Goal: Information Seeking & Learning: Learn about a topic

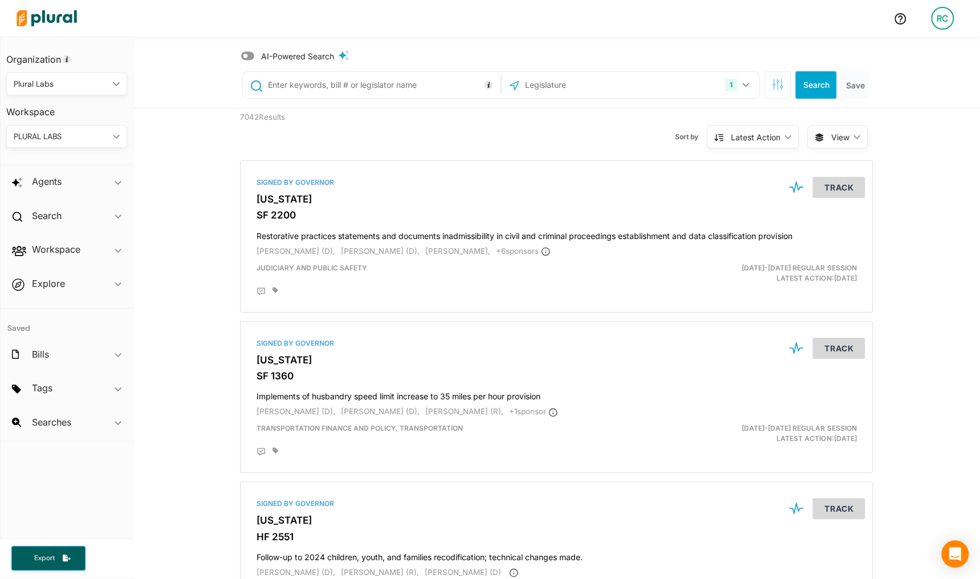
click at [247, 54] on icon at bounding box center [247, 56] width 13 height 9
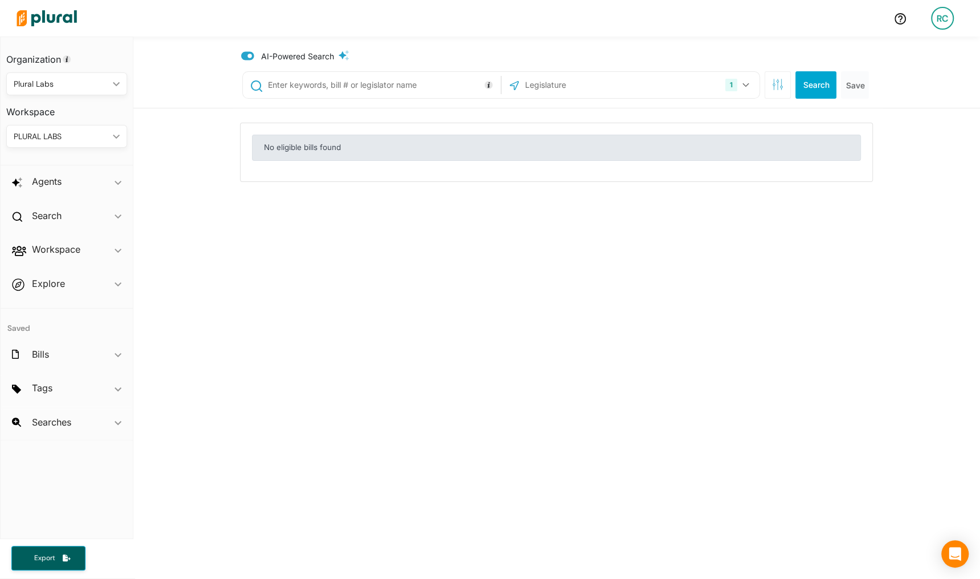
click at [247, 54] on icon at bounding box center [247, 56] width 13 height 9
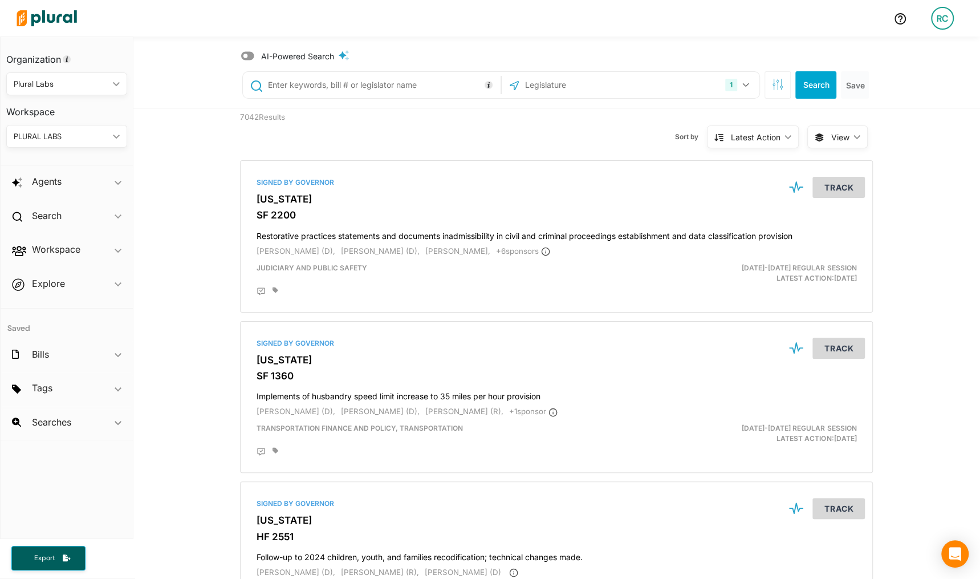
click at [307, 82] on input "text" at bounding box center [382, 85] width 231 height 22
click at [357, 91] on input "text" at bounding box center [382, 85] width 231 height 22
click at [579, 141] on div "Sort by Latest Action ic_keyboard_arrow_down Relevance Latest Action Latest Act…" at bounding box center [617, 129] width 379 height 43
click at [250, 57] on icon at bounding box center [247, 56] width 13 height 9
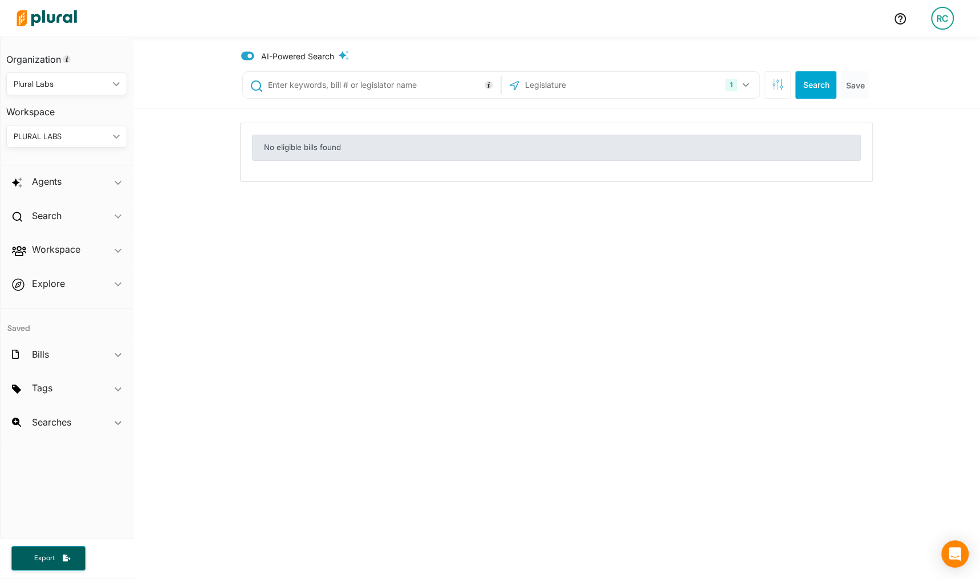
click at [249, 58] on icon at bounding box center [247, 55] width 13 height 11
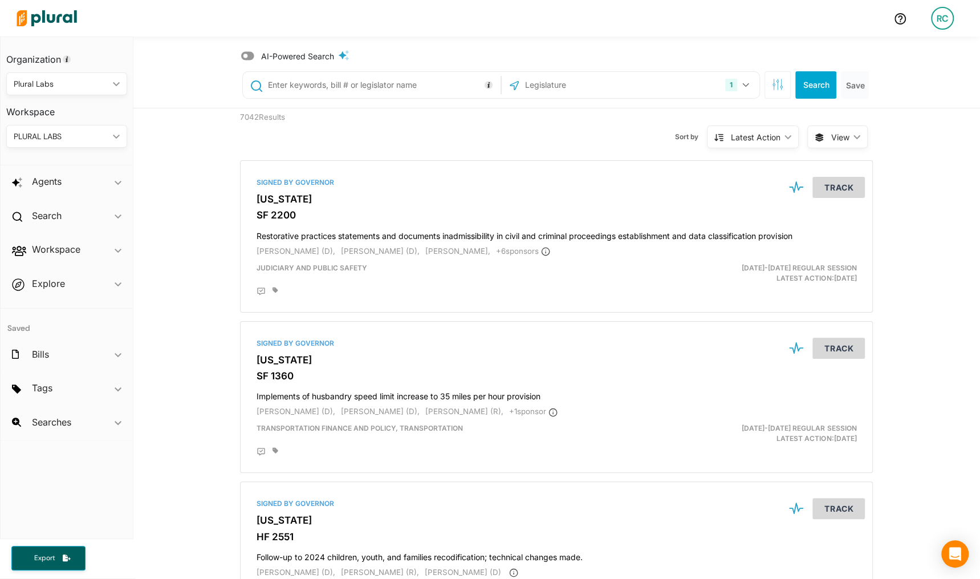
click at [249, 56] on icon at bounding box center [247, 56] width 13 height 9
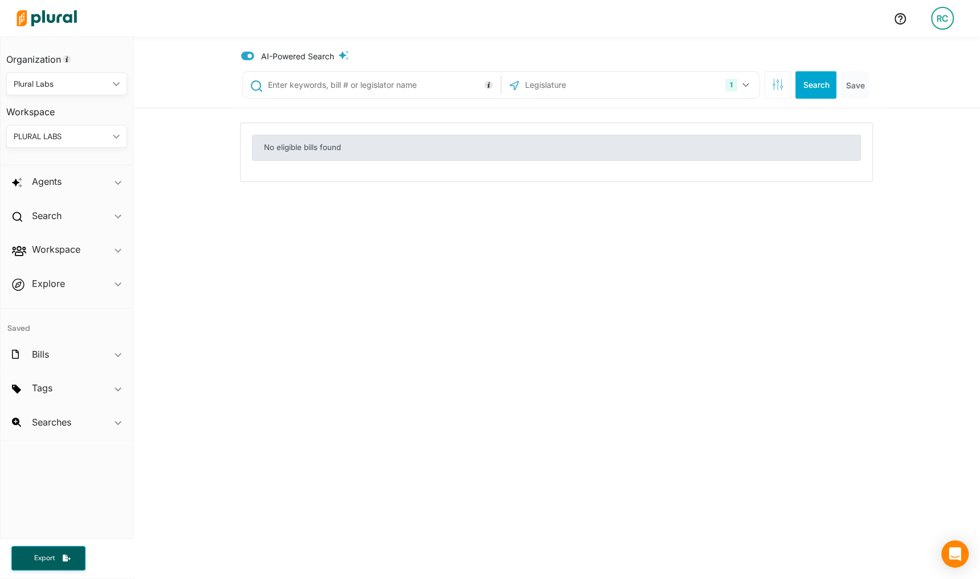
click at [249, 54] on icon at bounding box center [247, 56] width 13 height 9
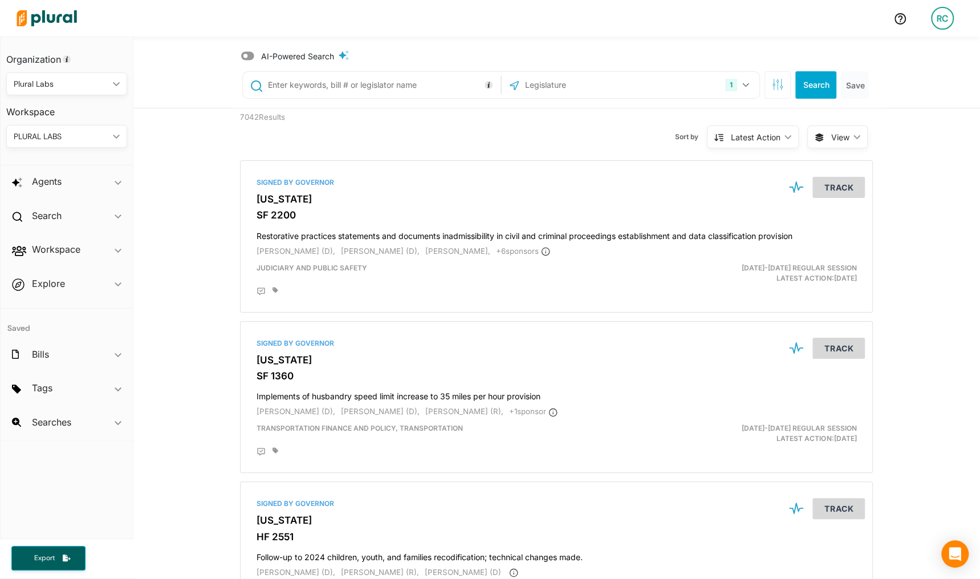
click at [249, 54] on icon at bounding box center [247, 56] width 13 height 9
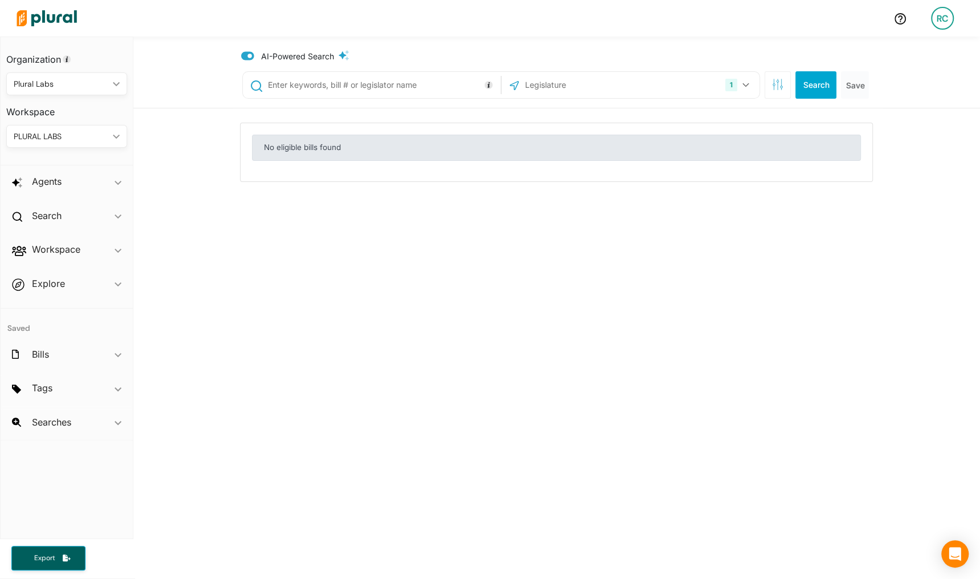
click at [249, 54] on icon at bounding box center [247, 56] width 13 height 9
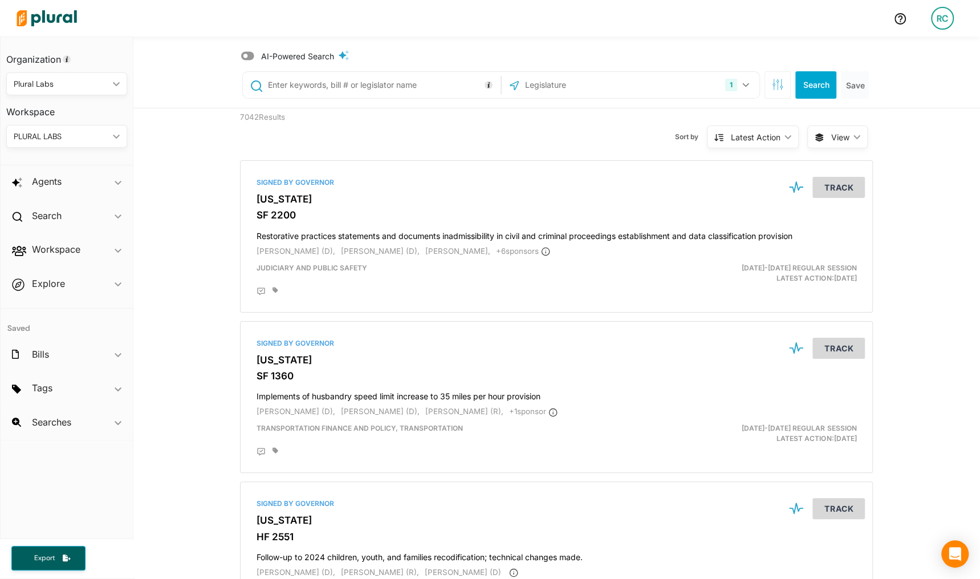
click at [249, 54] on icon at bounding box center [247, 56] width 13 height 9
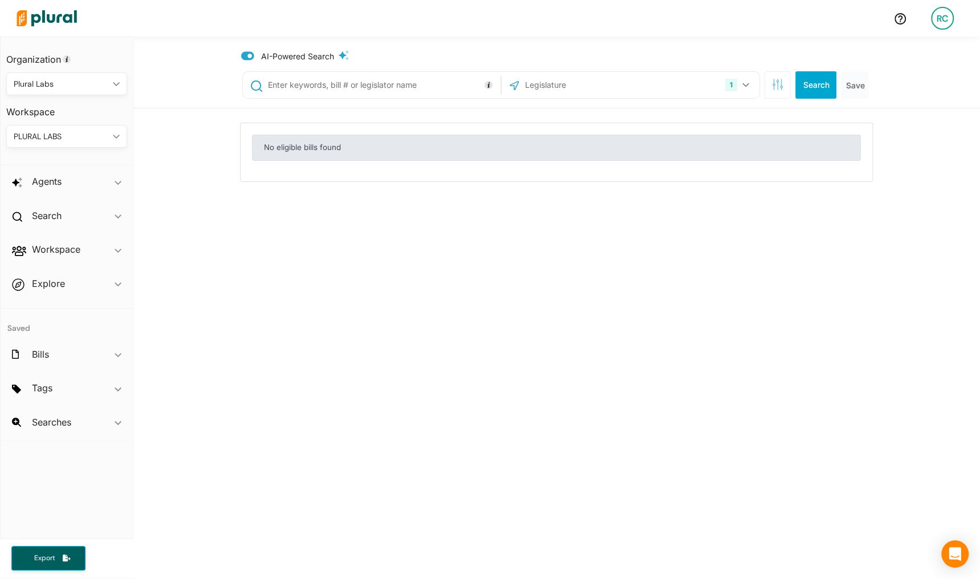
click at [249, 54] on icon at bounding box center [247, 56] width 13 height 9
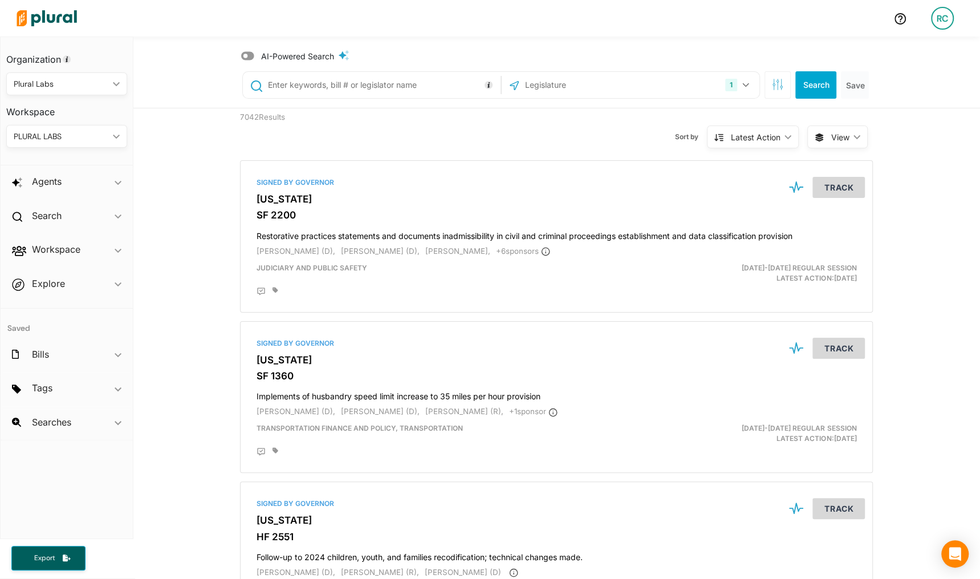
click at [333, 93] on input "text" at bounding box center [382, 85] width 231 height 22
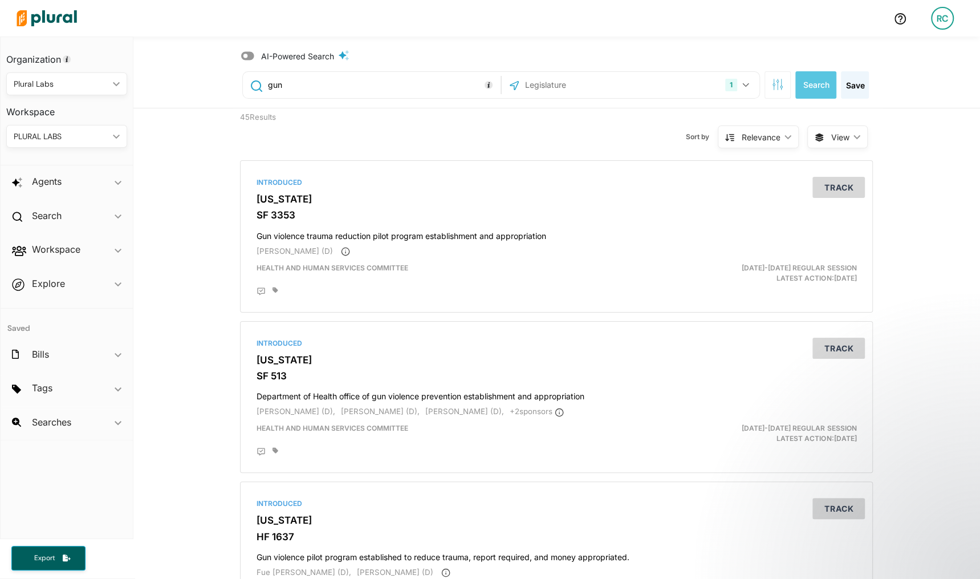
click at [250, 53] on icon at bounding box center [247, 56] width 13 height 9
click at [807, 86] on button "Search" at bounding box center [815, 84] width 41 height 27
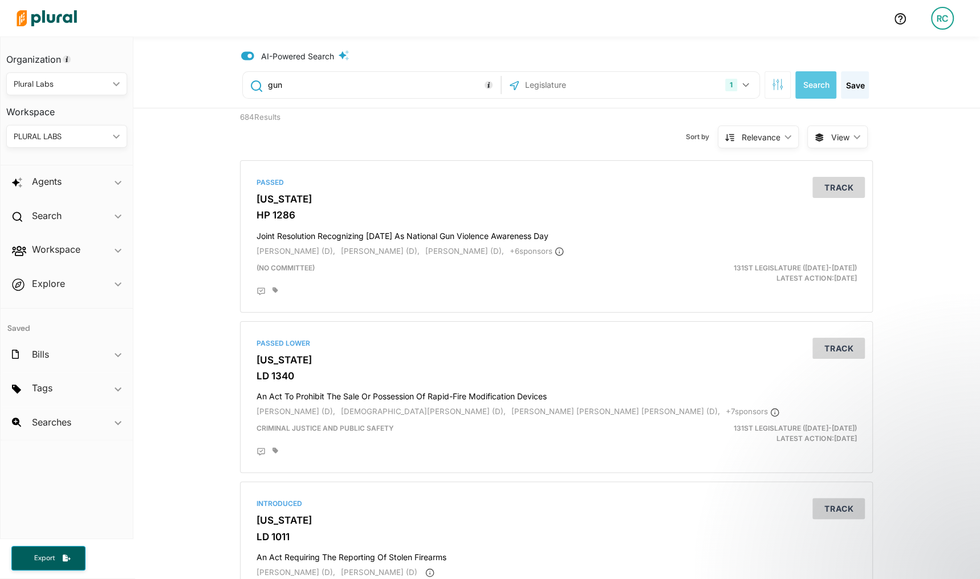
click at [852, 135] on icon "ic_keyboard_arrow_down" at bounding box center [854, 137] width 11 height 5
click at [848, 166] on span "Table" at bounding box center [866, 164] width 68 height 10
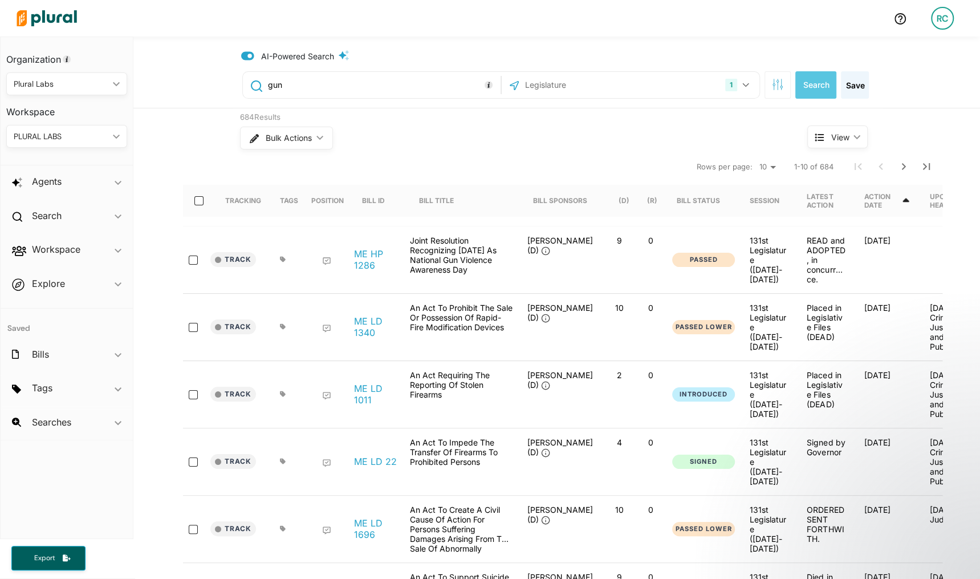
click at [320, 89] on input "gun" at bounding box center [382, 85] width 231 height 22
type input "gun control bills"
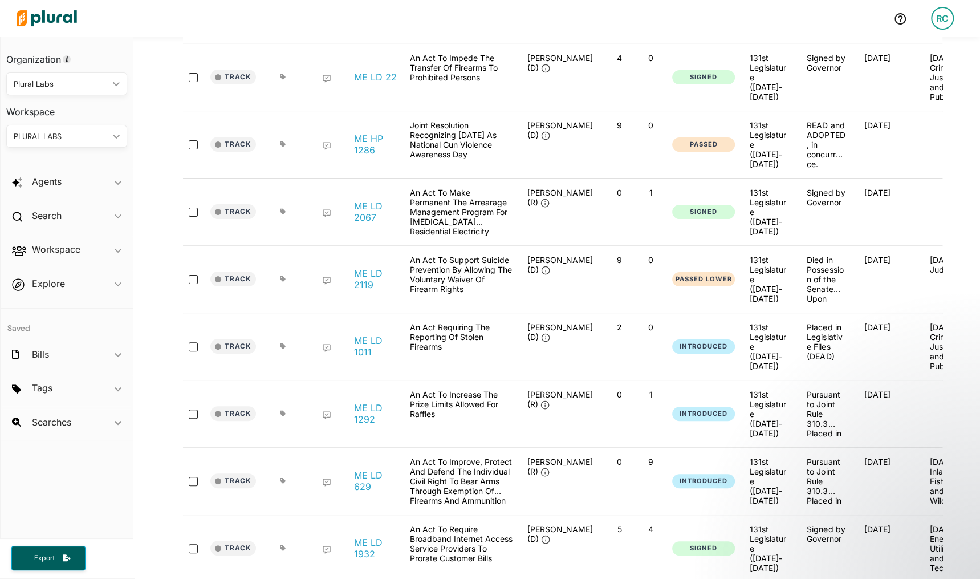
scroll to position [113, 0]
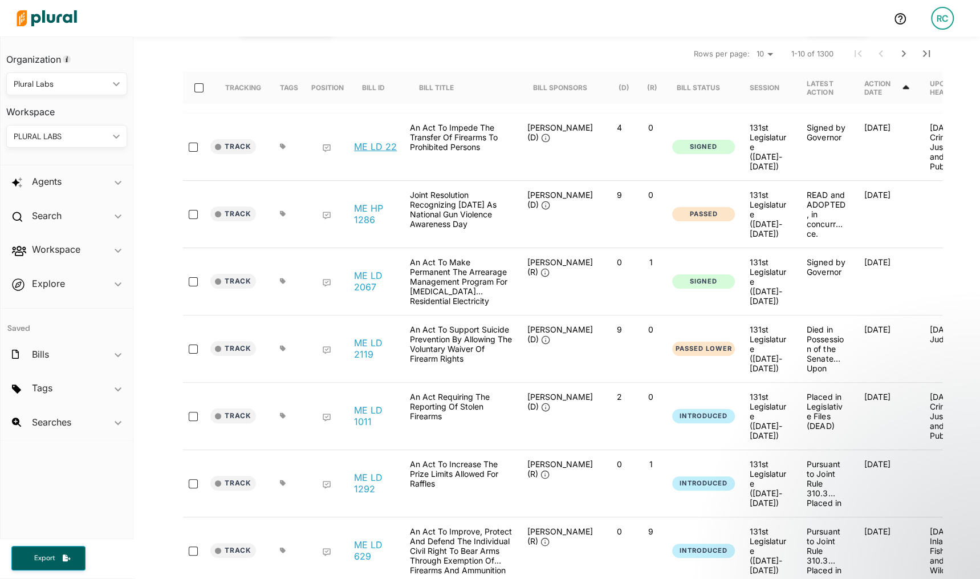
click at [374, 141] on link "ME LD 22" at bounding box center [375, 146] width 43 height 11
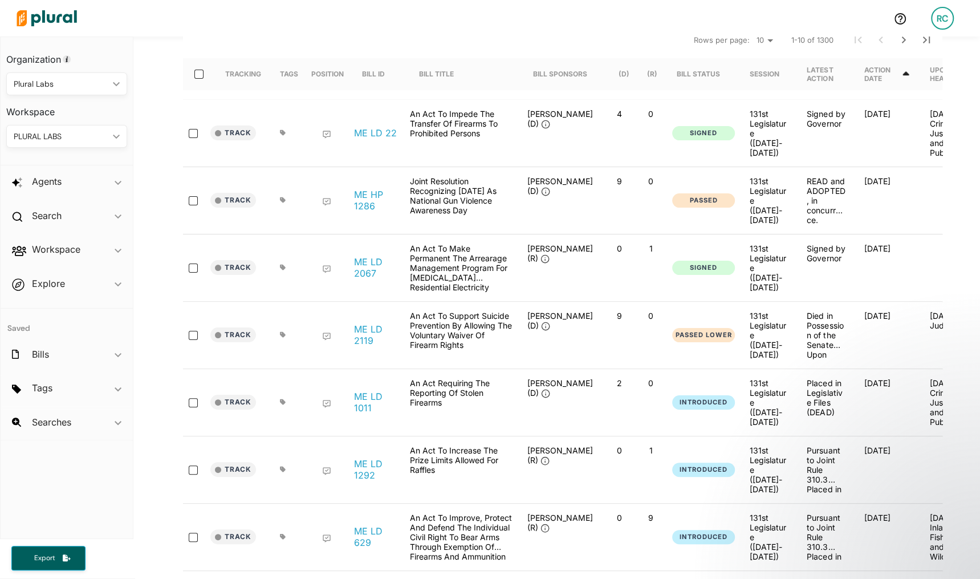
scroll to position [177, 0]
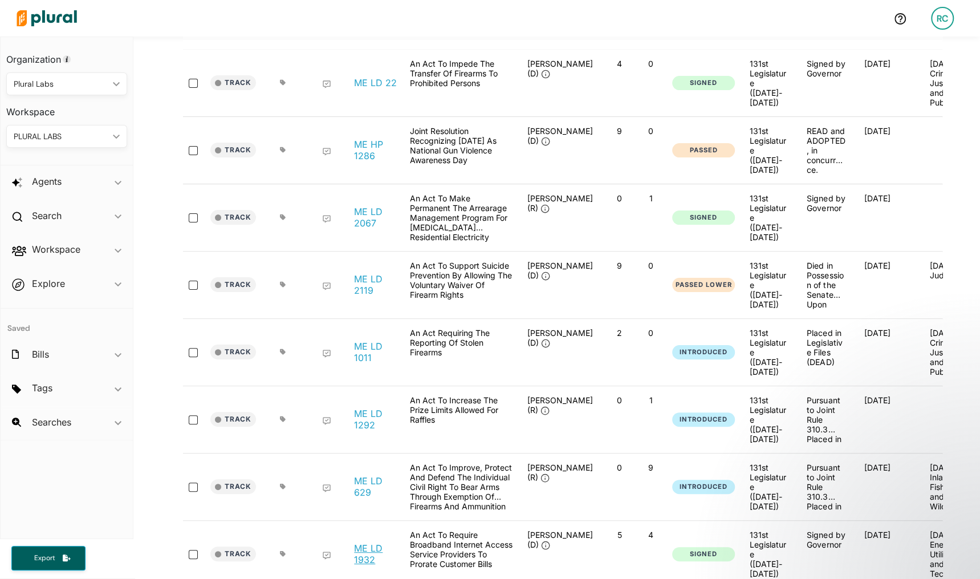
click at [372, 542] on link "ME LD 1932" at bounding box center [375, 553] width 43 height 23
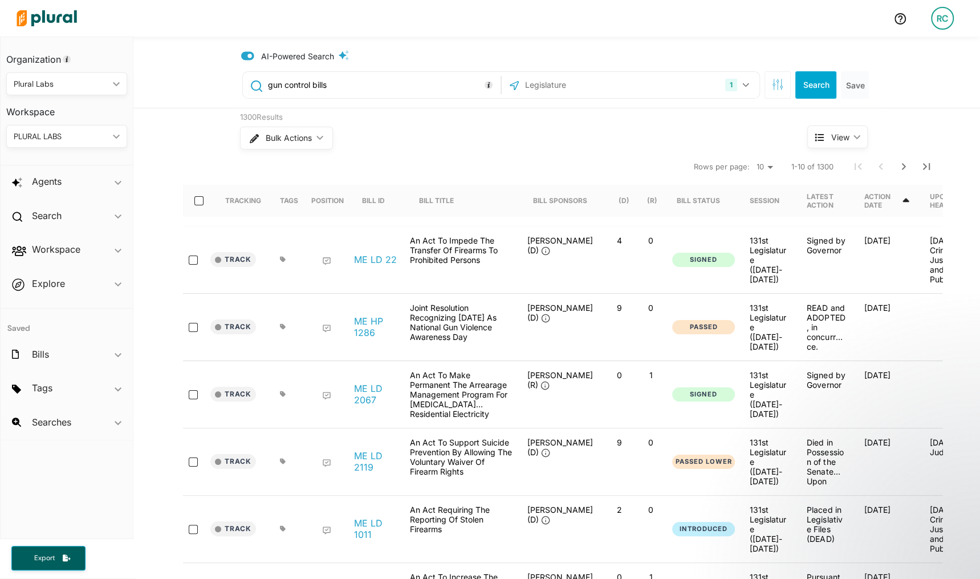
drag, startPoint x: 310, startPoint y: 89, endPoint x: 343, endPoint y: 89, distance: 33.1
click at [343, 89] on input "gun control bills" at bounding box center [382, 85] width 231 height 22
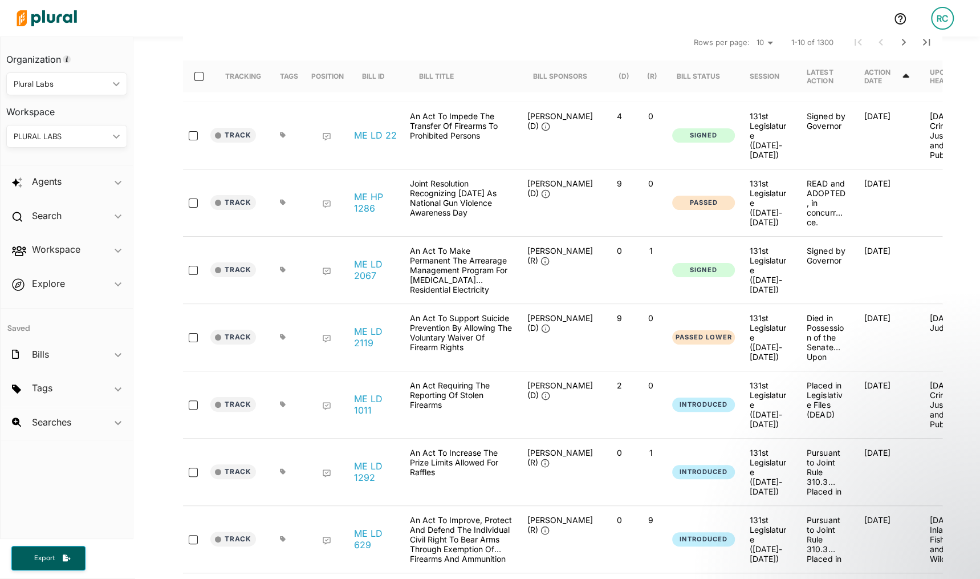
scroll to position [129, 0]
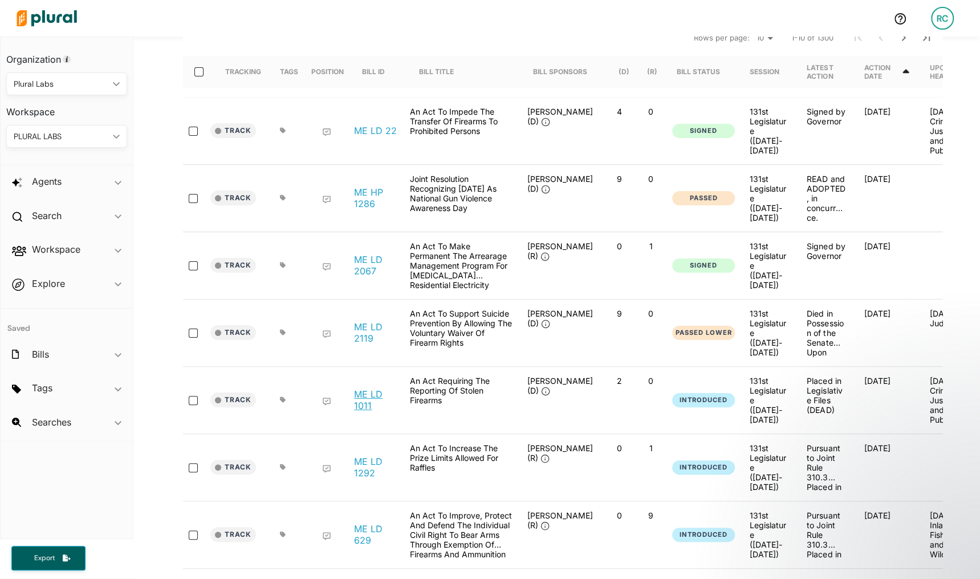
click at [369, 388] on link "ME LD 1011" at bounding box center [375, 399] width 43 height 23
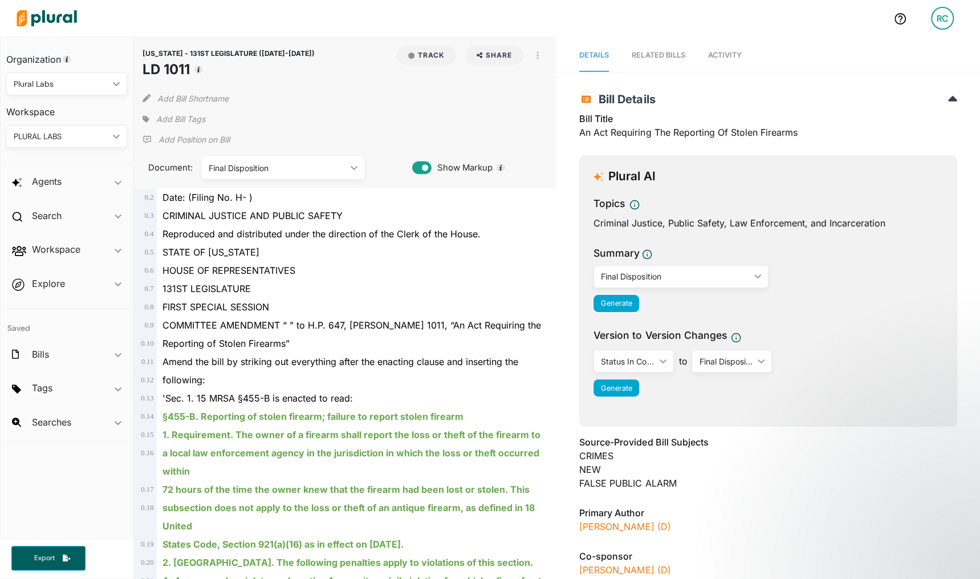
click at [465, 275] on div "HOUSE OF REPRESENTATIVES" at bounding box center [350, 270] width 387 height 18
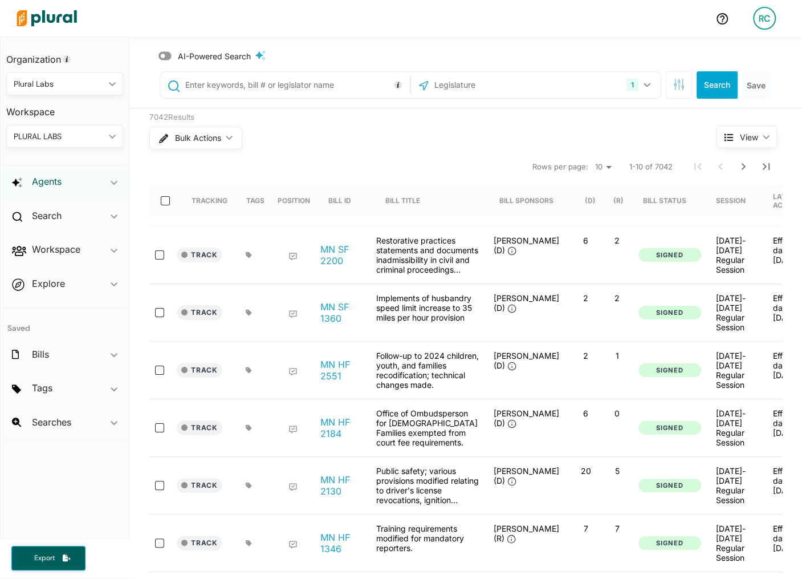
click at [59, 186] on h2 "Agents" at bounding box center [47, 181] width 30 height 13
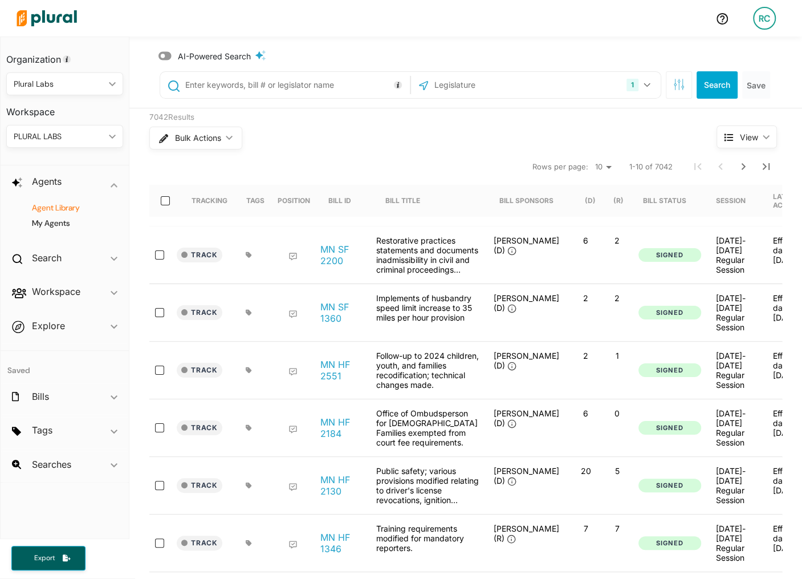
click at [67, 206] on h4 "Agent Library" at bounding box center [68, 207] width 100 height 11
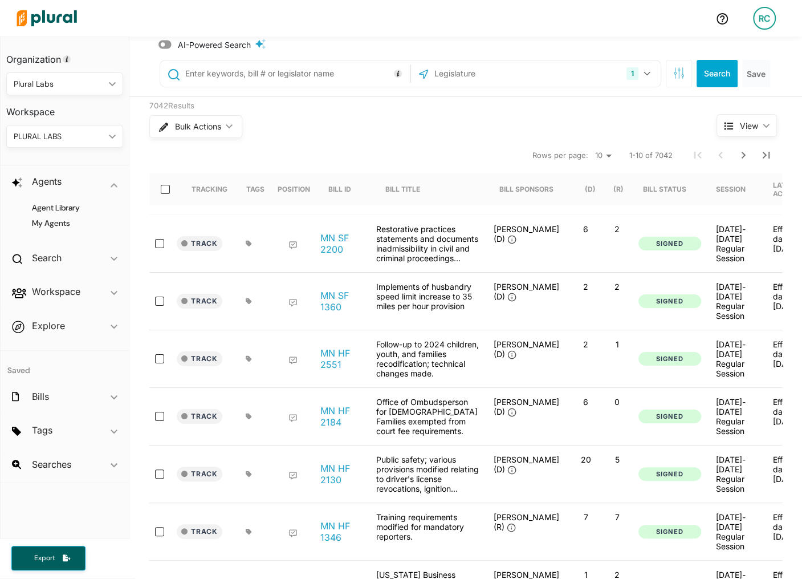
scroll to position [12, 0]
